Goal: Task Accomplishment & Management: Use online tool/utility

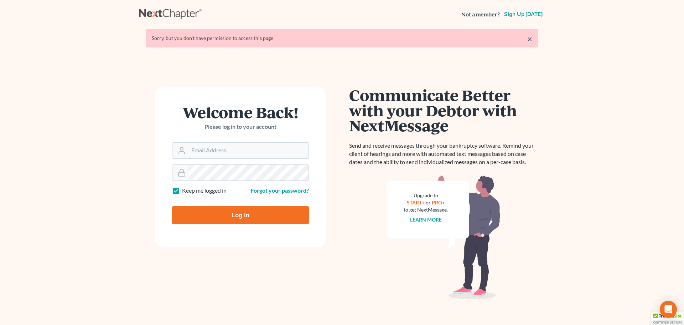
type input "[EMAIL_ADDRESS][DOMAIN_NAME]"
click at [225, 216] on input "Log In" at bounding box center [240, 215] width 137 height 18
type input "Thinking..."
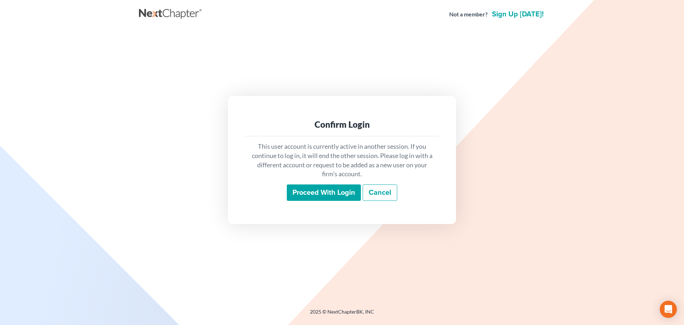
click at [344, 185] on input "Proceed with login" at bounding box center [324, 192] width 74 height 16
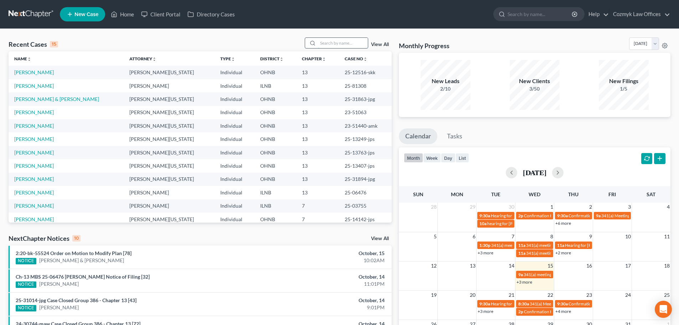
click at [332, 45] on input "search" at bounding box center [343, 43] width 50 height 10
type input "[PERSON_NAME]"
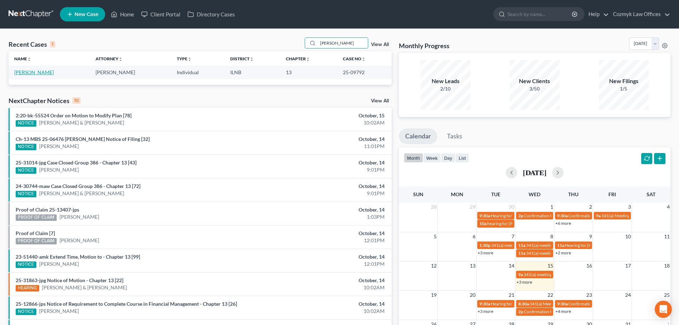
click at [47, 72] on link "[PERSON_NAME]" at bounding box center [34, 72] width 40 height 6
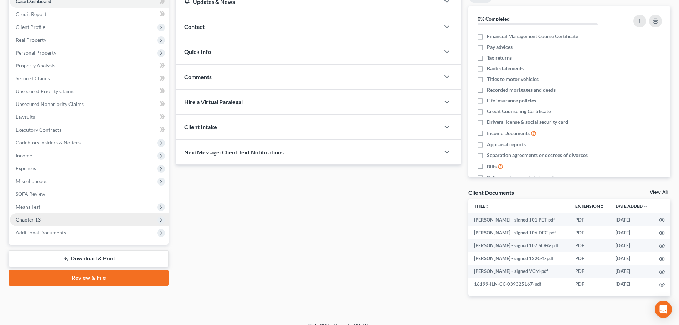
scroll to position [89, 0]
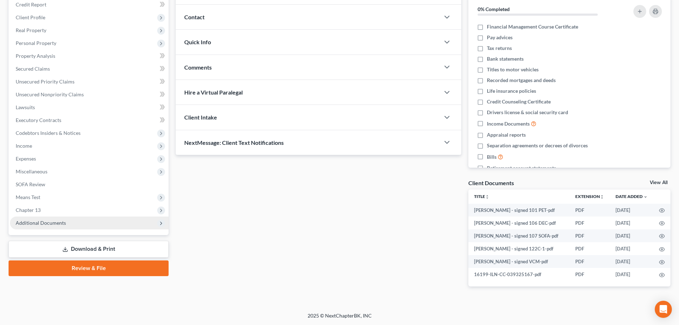
click at [61, 224] on span "Additional Documents" at bounding box center [41, 222] width 50 height 6
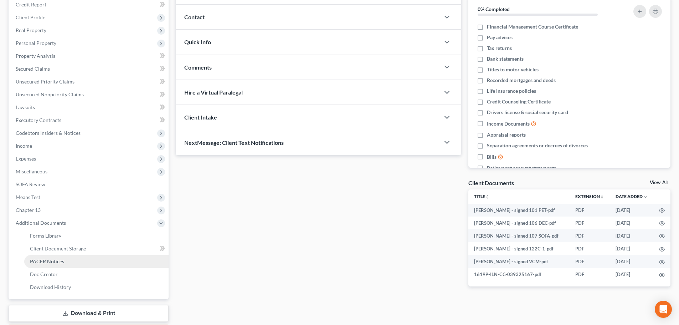
click at [56, 259] on span "PACER Notices" at bounding box center [47, 261] width 34 height 6
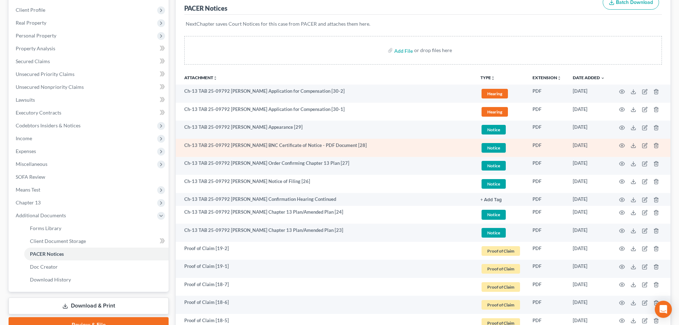
scroll to position [142, 0]
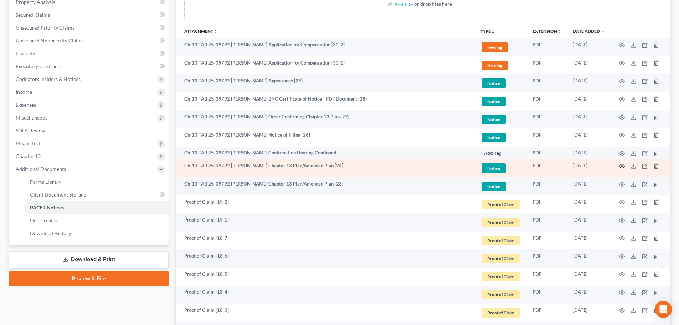
click at [622, 164] on icon "button" at bounding box center [621, 166] width 5 height 4
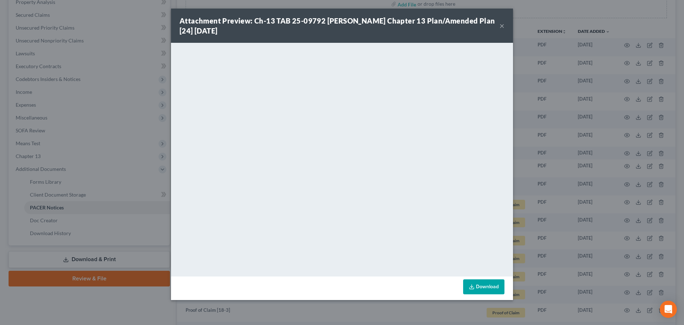
click at [503, 26] on button "×" at bounding box center [501, 25] width 5 height 9
